Goal: Task Accomplishment & Management: Use online tool/utility

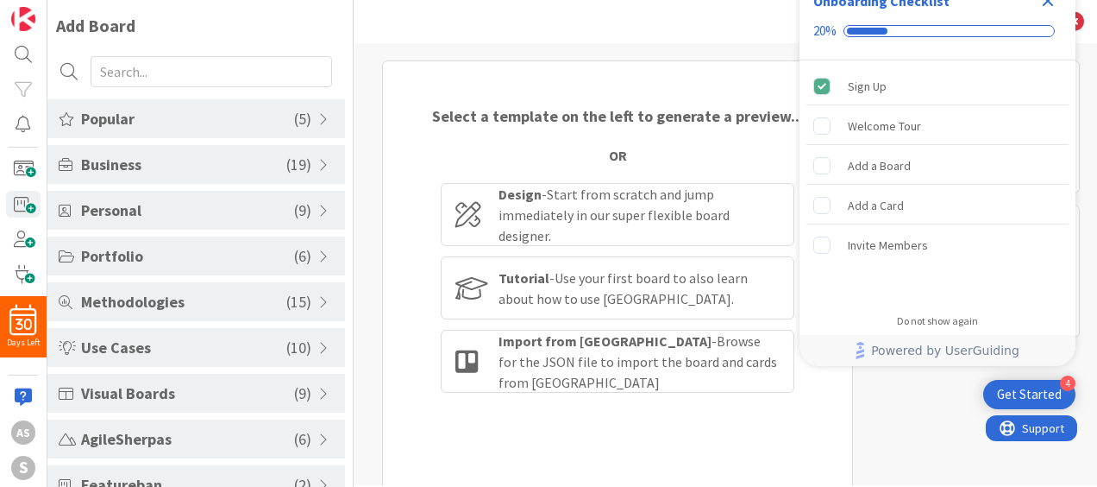
scroll to position [121, 0]
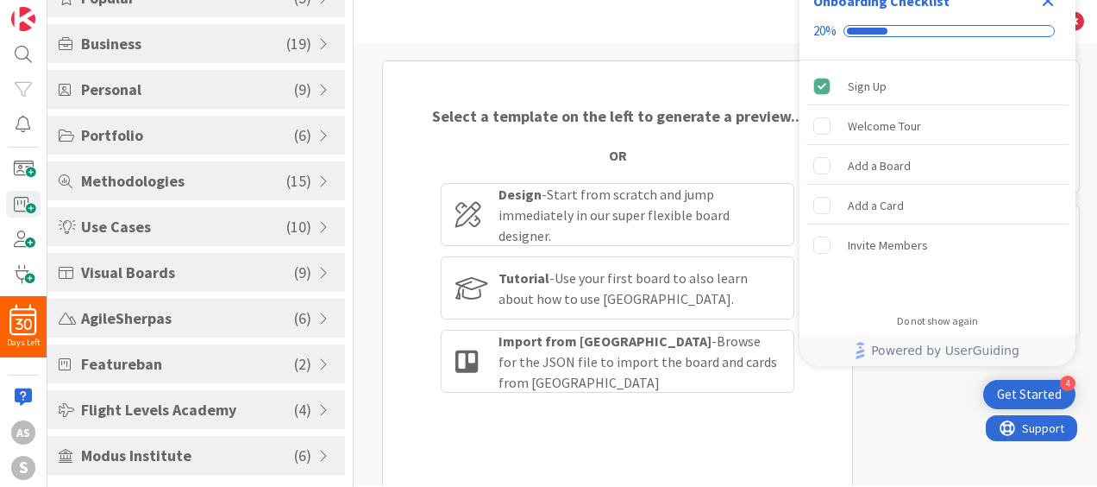
click at [167, 458] on span "Modus Institute" at bounding box center [187, 454] width 213 height 23
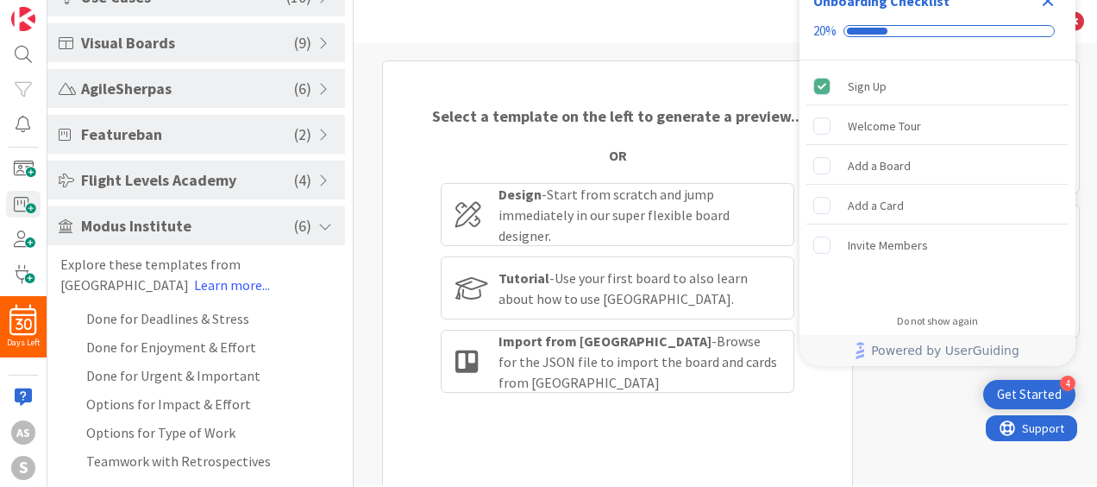
scroll to position [0, 0]
click at [100, 403] on li "Options for Impact & Effort" at bounding box center [196, 403] width 298 height 28
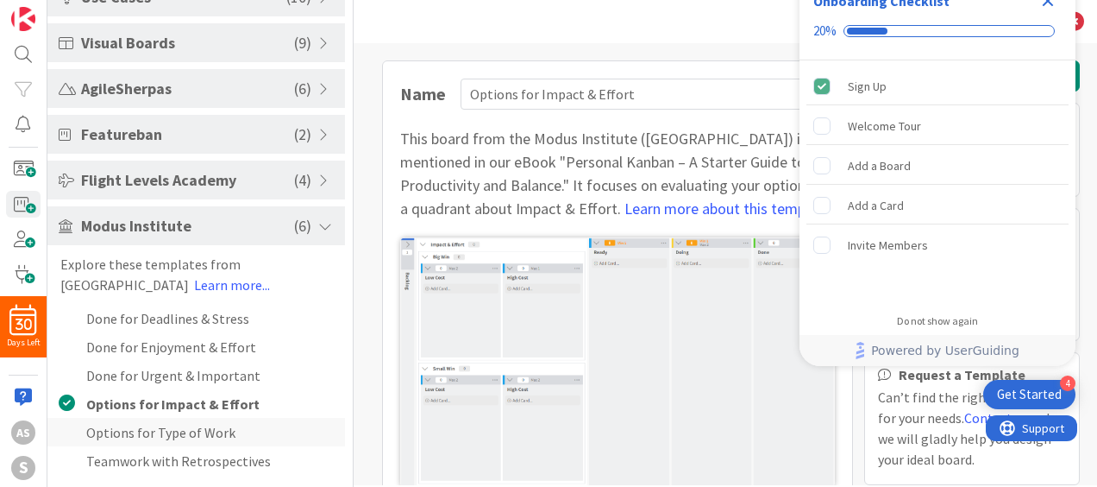
click at [115, 424] on li "Options for Type of Work" at bounding box center [196, 432] width 298 height 28
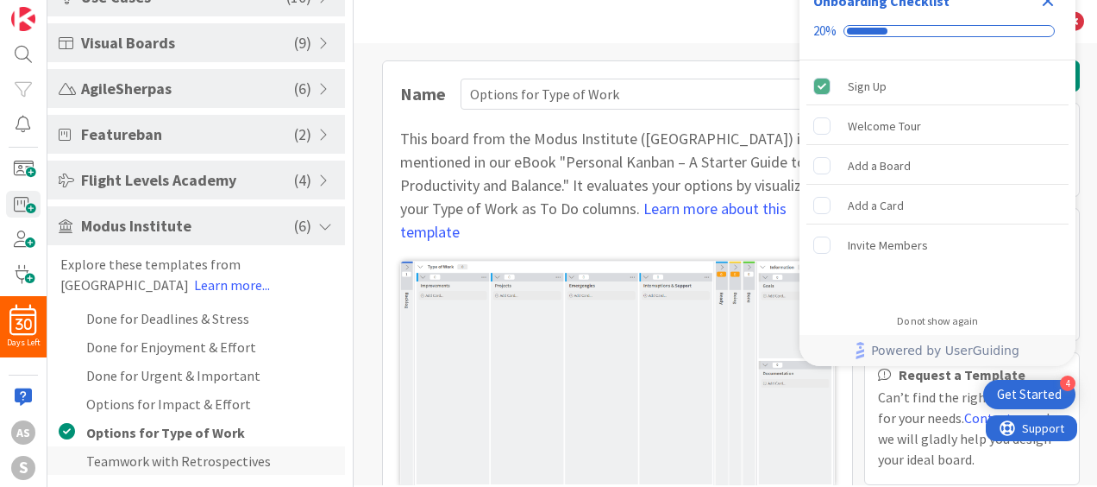
click at [118, 459] on li "Teamwork with Retrospectives" at bounding box center [196, 460] width 298 height 28
type input "Teamwork with Retrospectives"
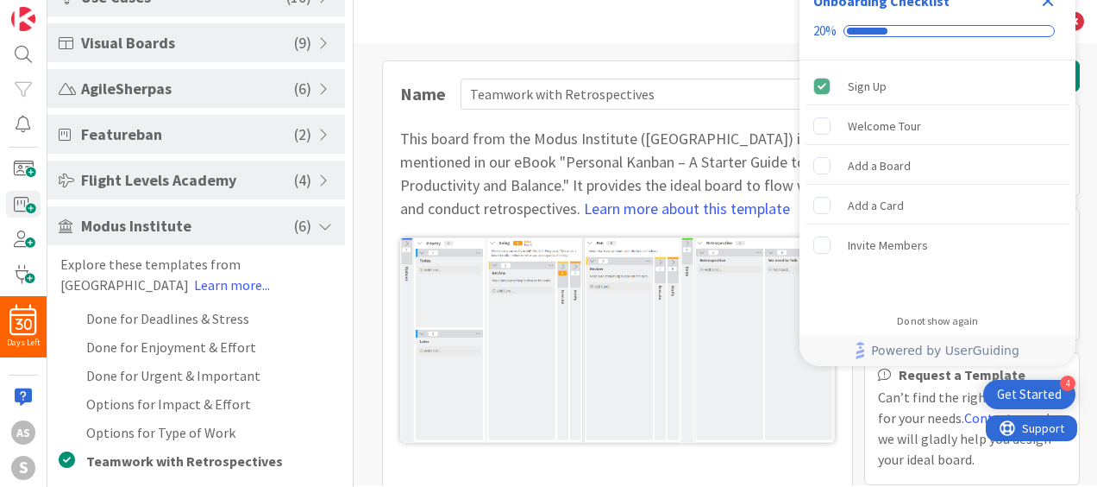
click at [701, 123] on div "Name Teamwork with Retrospectives This board from the Modus Institute (MI) is m…" at bounding box center [617, 304] width 471 height 489
click at [754, 261] on img at bounding box center [617, 339] width 435 height 205
click at [827, 124] on rect "Welcome Tour is incomplete." at bounding box center [822, 125] width 16 height 16
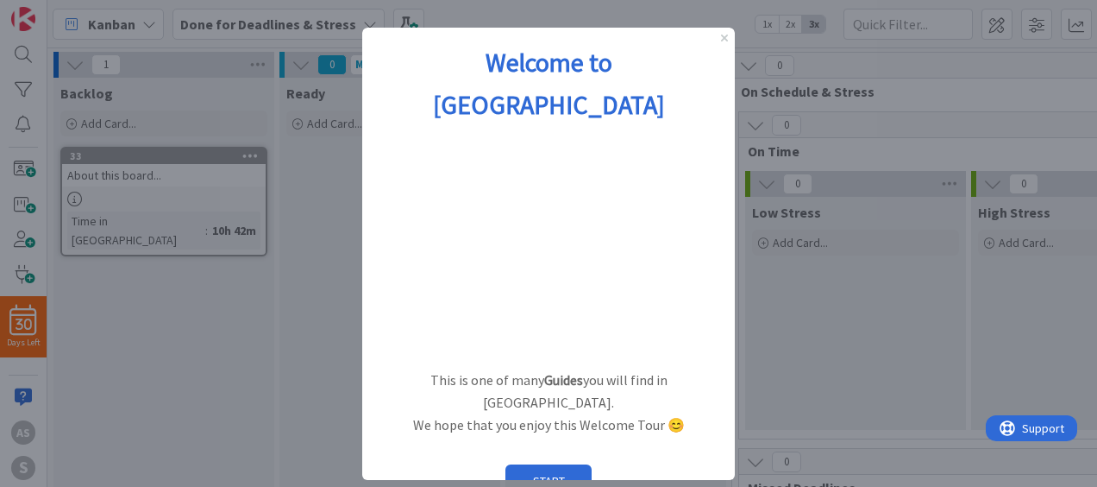
click at [725, 33] on div "Welcome to [GEOGRAPHIC_DATA]" at bounding box center [548, 83] width 373 height 111
click at [723, 38] on icon "Close Preview" at bounding box center [724, 38] width 7 height 7
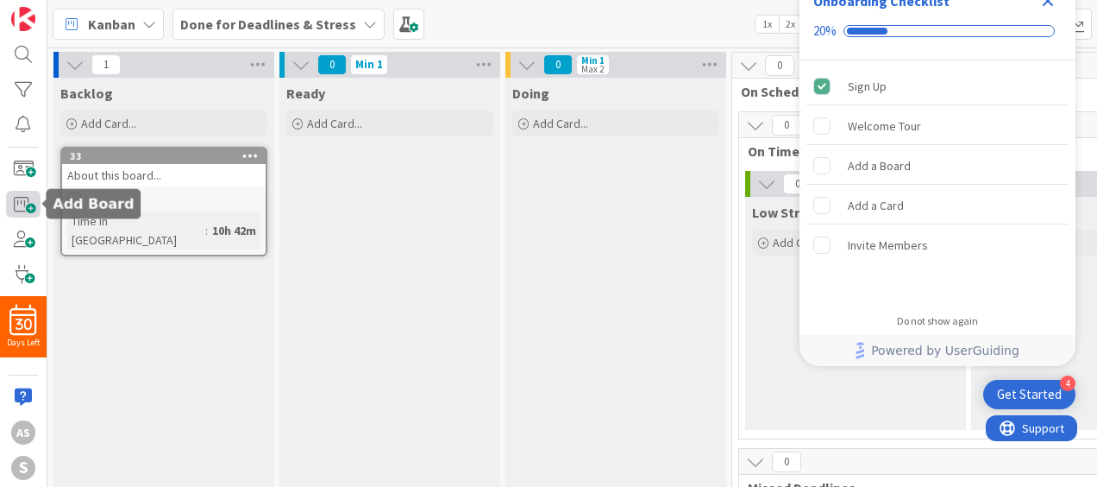
click at [19, 213] on span at bounding box center [23, 204] width 35 height 27
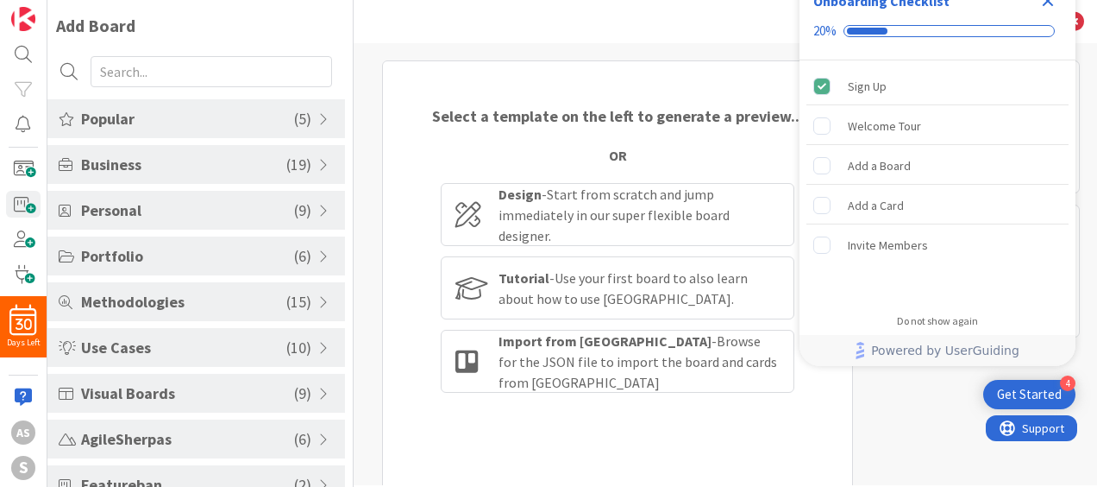
scroll to position [121, 0]
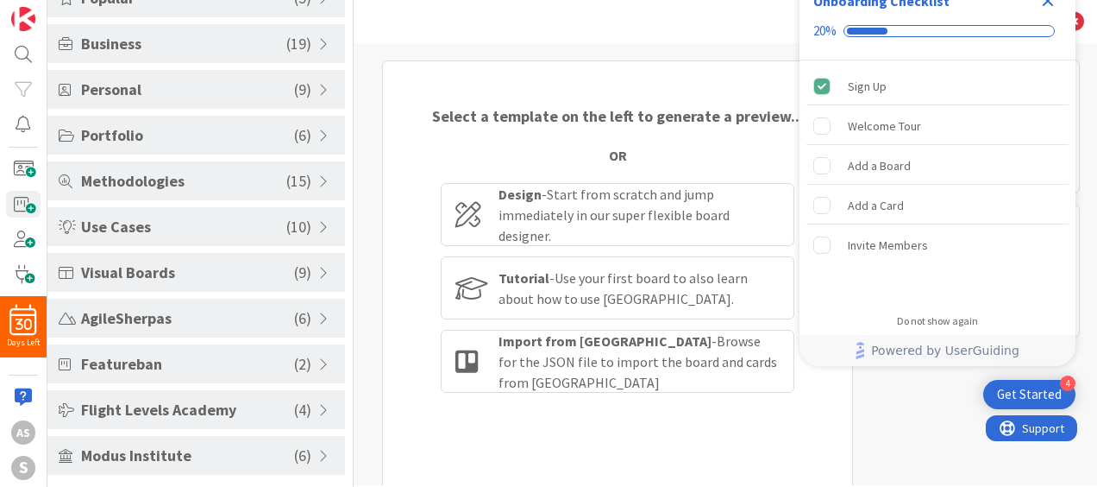
click at [184, 450] on span "Modus Institute" at bounding box center [187, 454] width 213 height 23
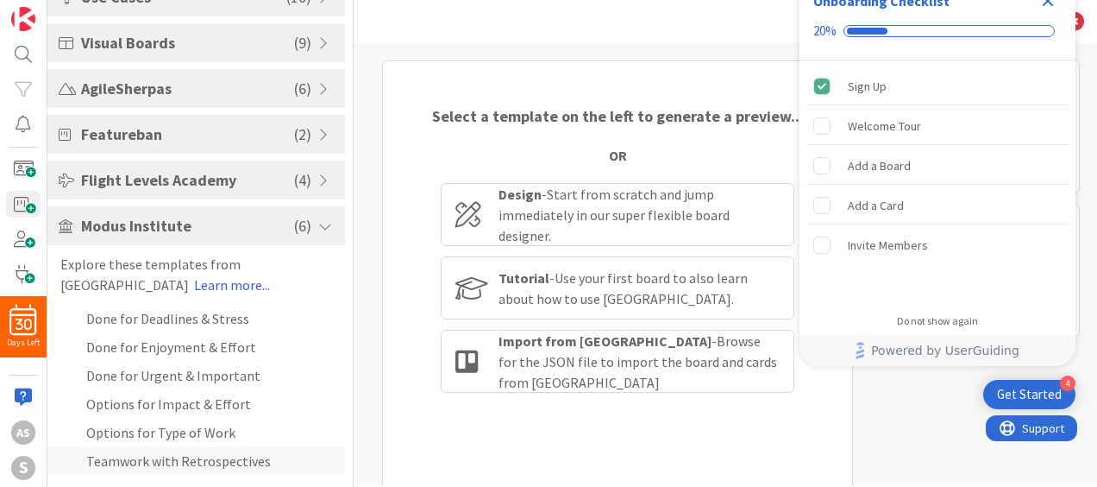
click at [223, 456] on li "Teamwork with Retrospectives" at bounding box center [196, 460] width 298 height 28
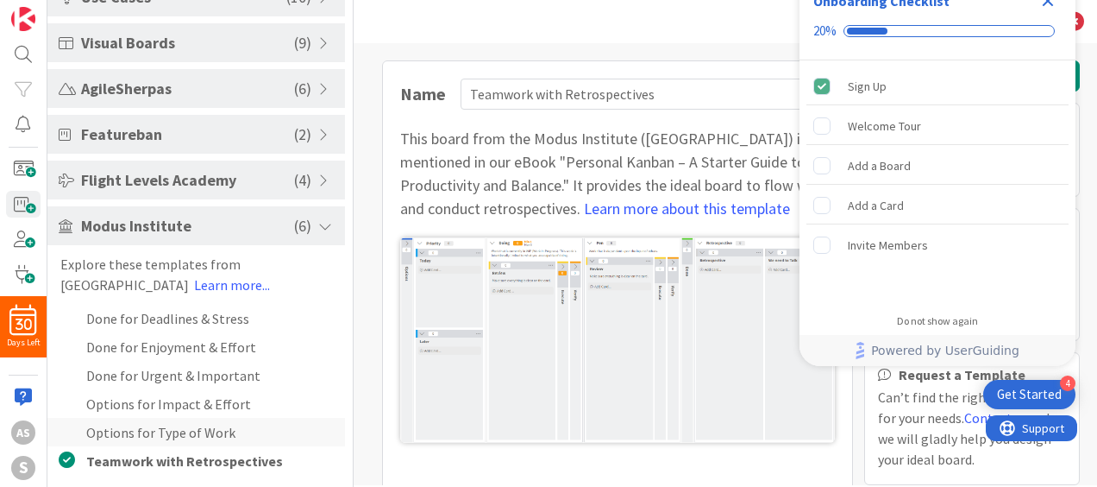
click at [208, 419] on li "Options for Type of Work" at bounding box center [196, 432] width 298 height 28
type input "Options for Type of Work"
